Goal: Navigation & Orientation: Find specific page/section

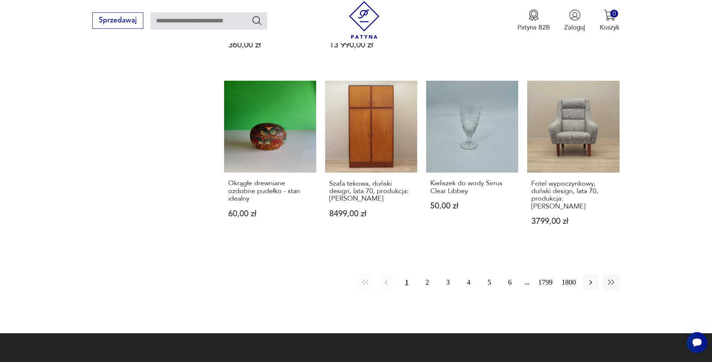
scroll to position [724, 0]
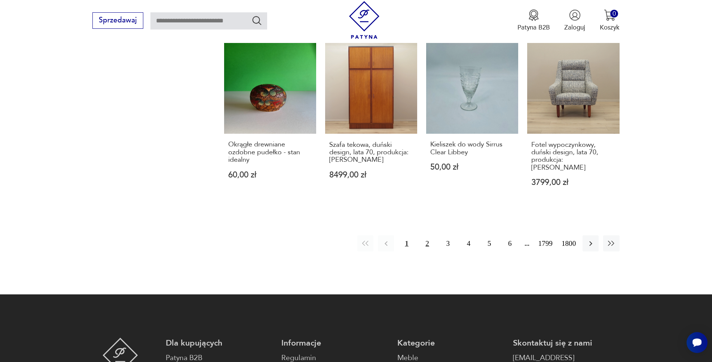
click at [429, 236] on button "2" at bounding box center [427, 244] width 16 height 16
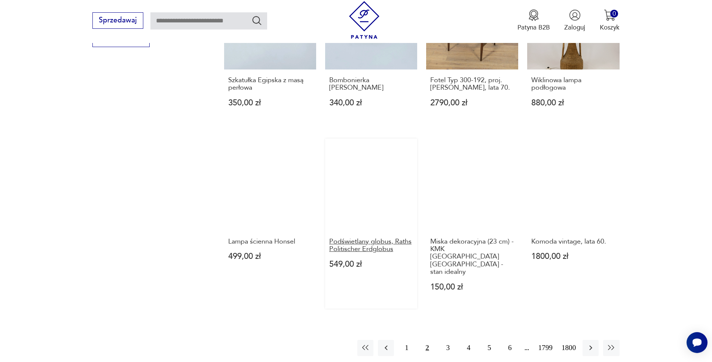
scroll to position [688, 0]
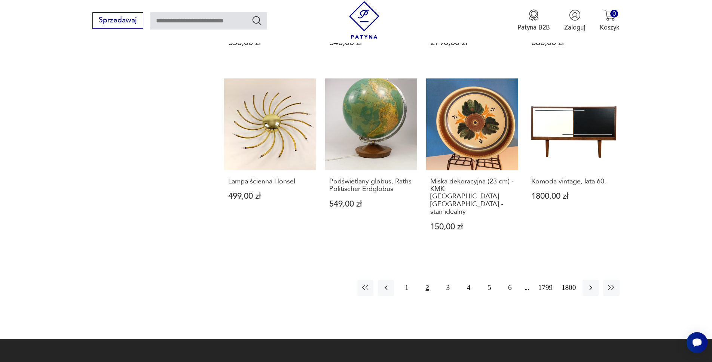
click at [428, 280] on button "2" at bounding box center [427, 288] width 16 height 16
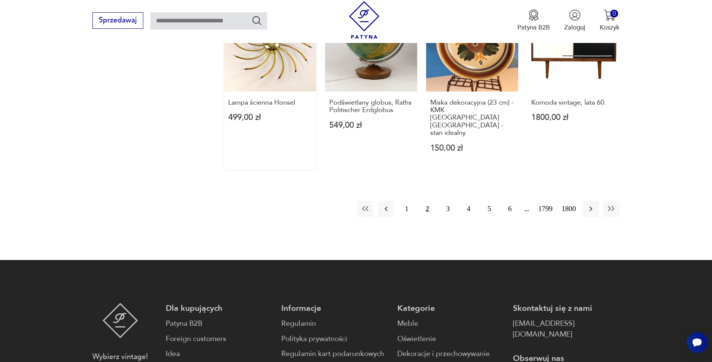
scroll to position [800, 0]
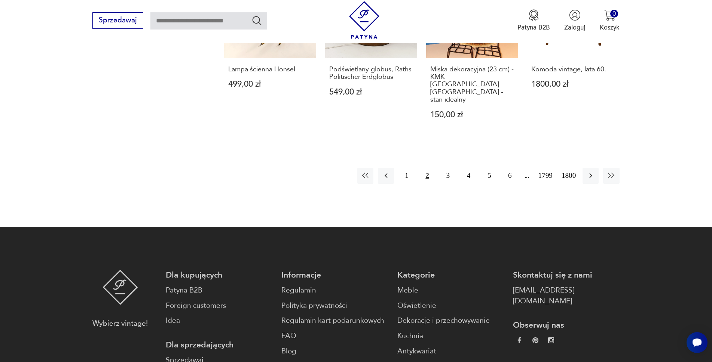
click at [427, 168] on button "2" at bounding box center [427, 176] width 16 height 16
click at [426, 168] on button "2" at bounding box center [427, 176] width 16 height 16
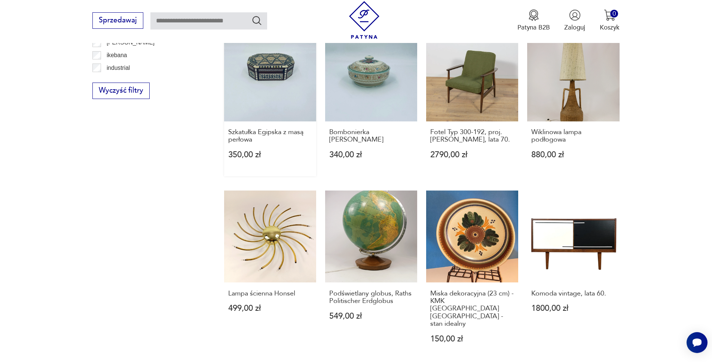
scroll to position [650, 0]
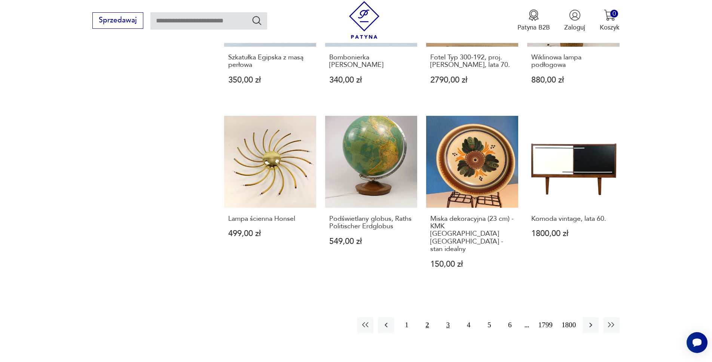
click at [447, 318] on button "3" at bounding box center [448, 326] width 16 height 16
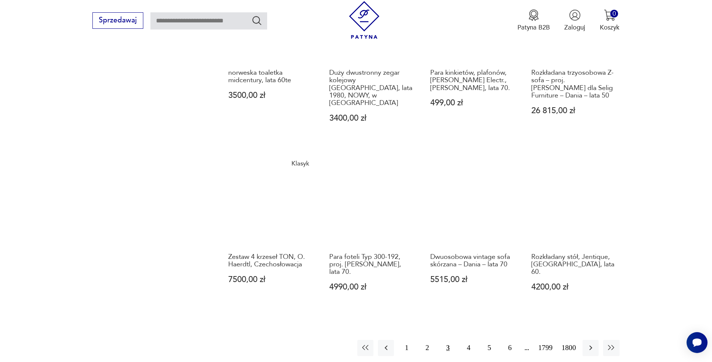
scroll to position [763, 0]
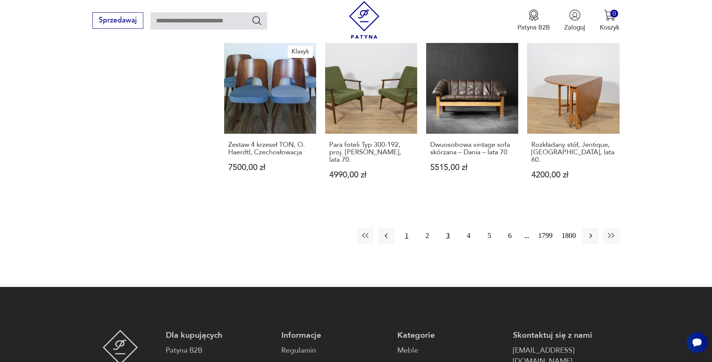
click at [404, 228] on button "1" at bounding box center [406, 236] width 16 height 16
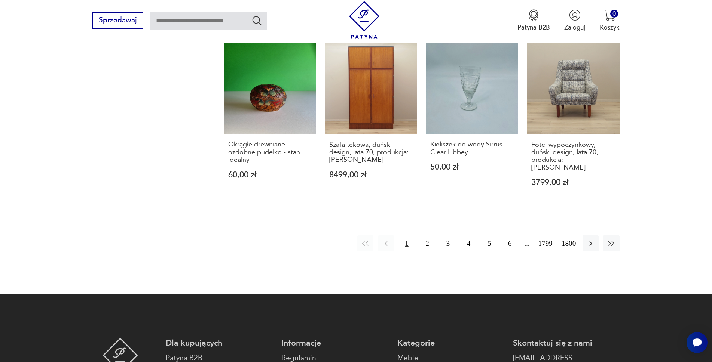
scroll to position [725, 0]
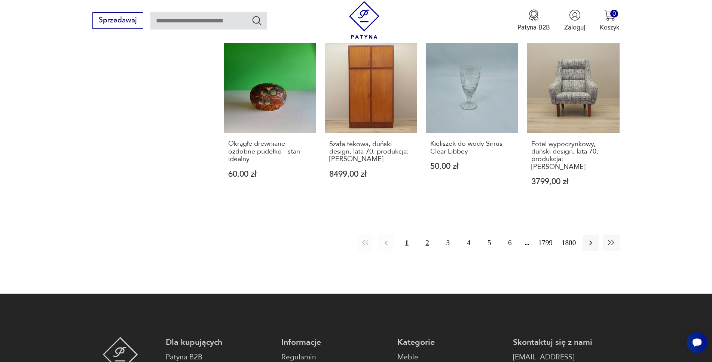
click at [427, 235] on button "2" at bounding box center [427, 243] width 16 height 16
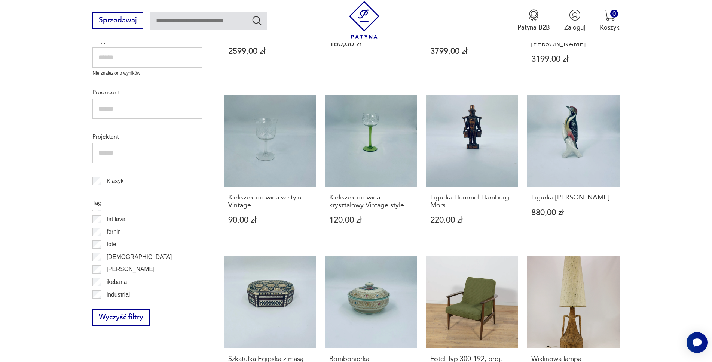
scroll to position [351, 0]
